Goal: Task Accomplishment & Management: Use online tool/utility

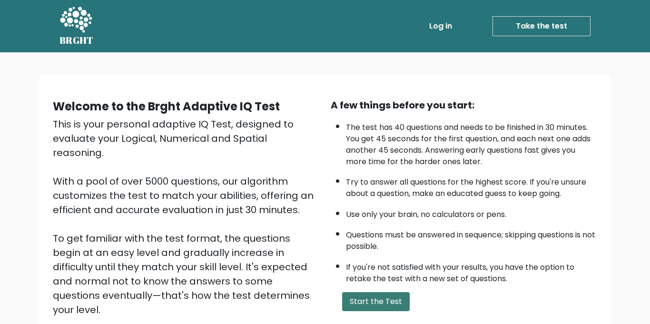
click at [350, 297] on button "Start the Test" at bounding box center [376, 301] width 68 height 19
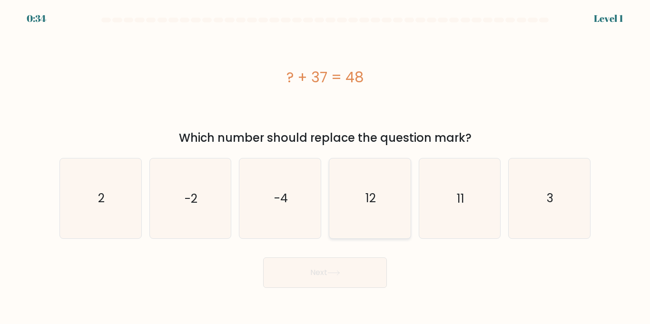
click at [402, 188] on icon "12" at bounding box center [369, 197] width 79 height 79
click at [326, 167] on input "d. 12" at bounding box center [325, 164] width 0 height 5
radio input "true"
click at [332, 270] on icon at bounding box center [333, 272] width 13 height 5
